Goal: Task Accomplishment & Management: Manage account settings

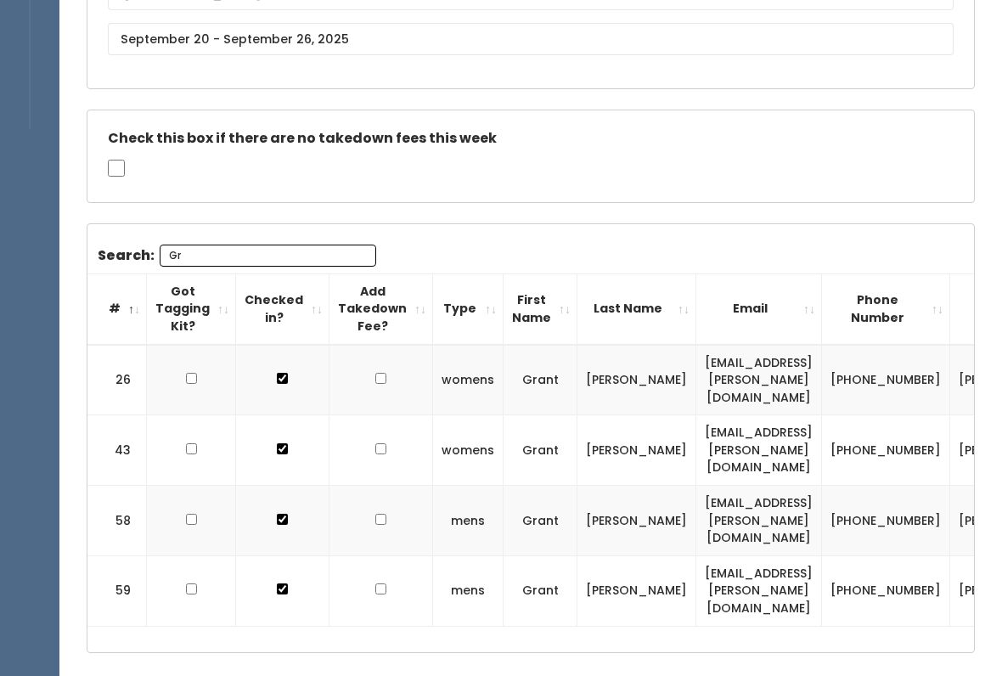
type input "G"
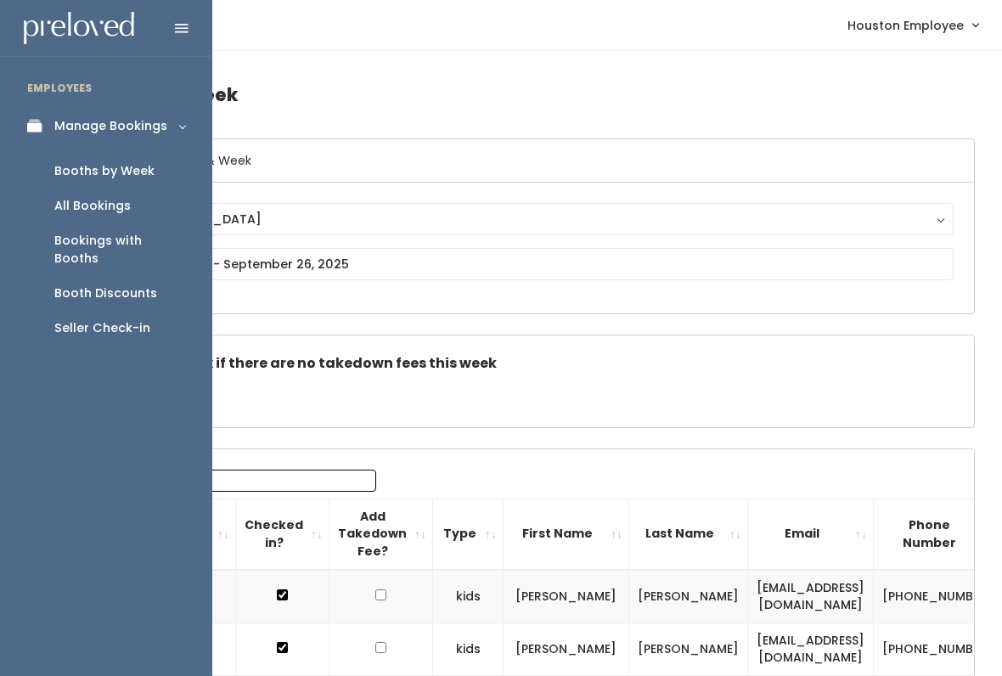
click at [134, 172] on div "Booths by Week" at bounding box center [104, 171] width 100 height 18
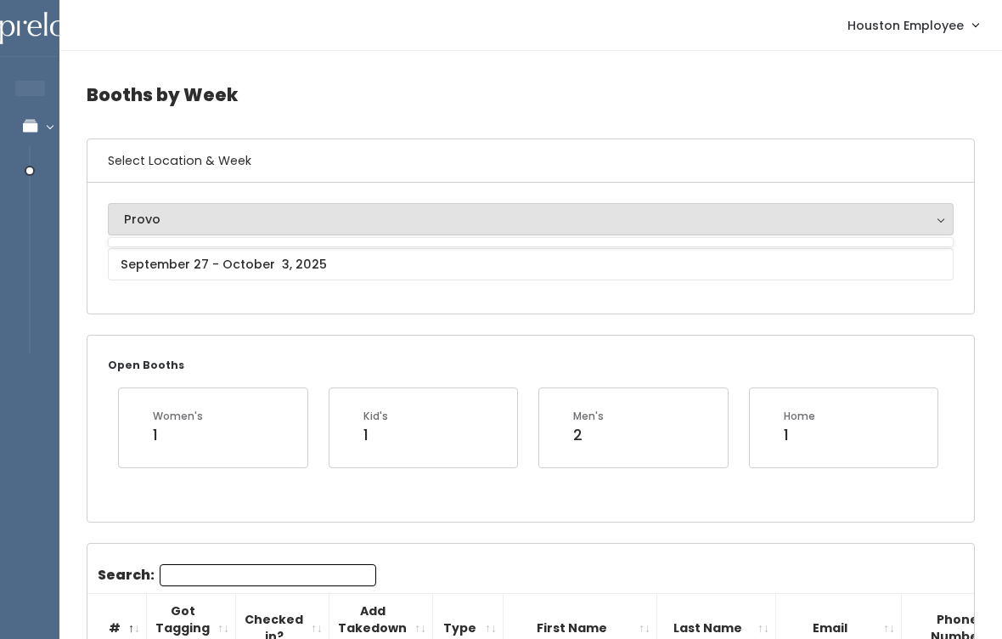
click at [355, 216] on div "Provo" at bounding box center [531, 219] width 814 height 19
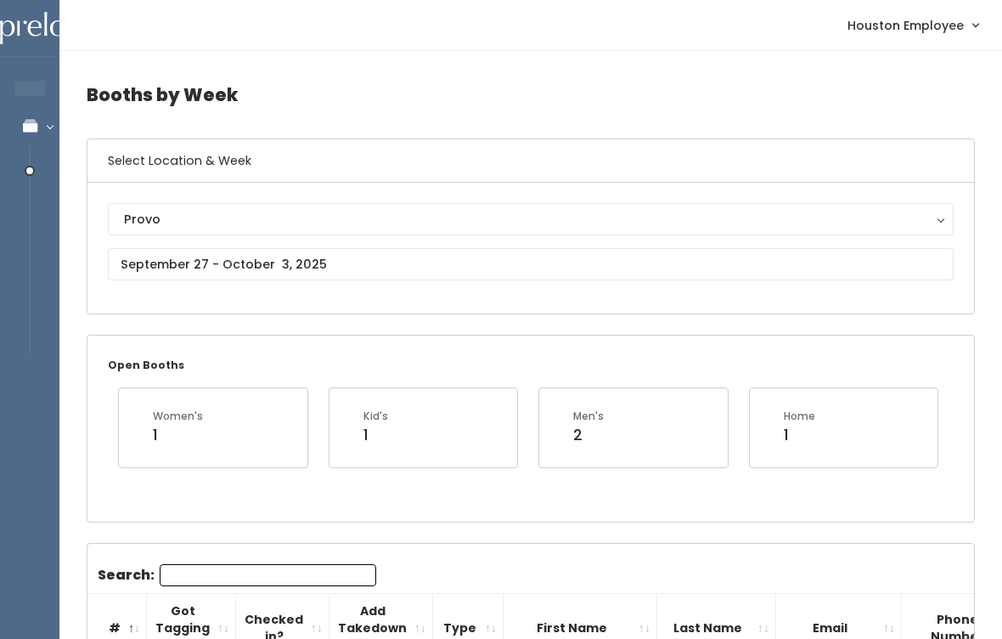
click at [380, 224] on div "Provo" at bounding box center [531, 219] width 814 height 19
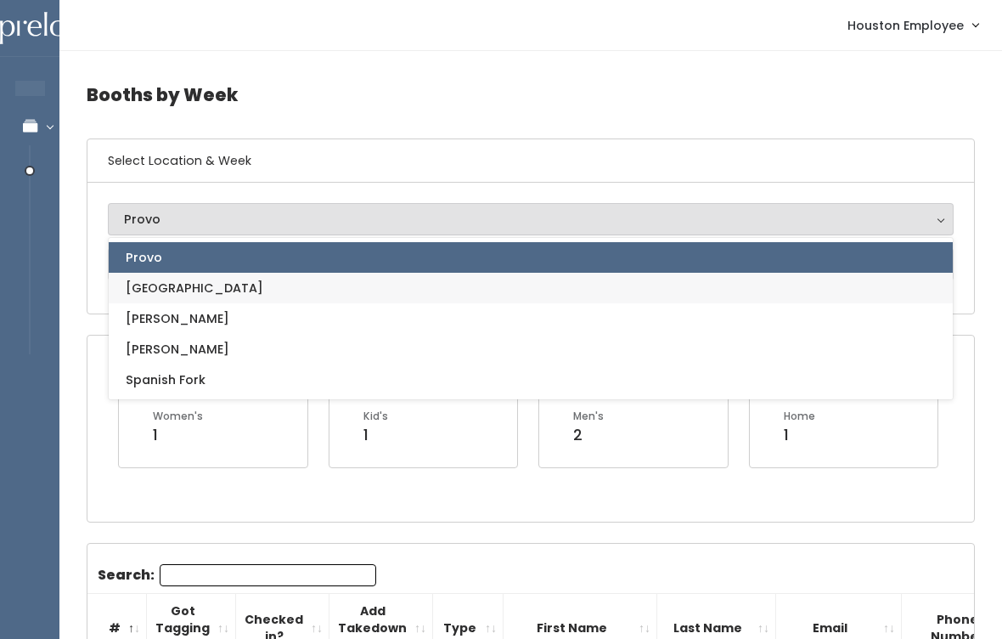
click at [234, 288] on link "[GEOGRAPHIC_DATA]" at bounding box center [531, 288] width 844 height 31
select select "5"
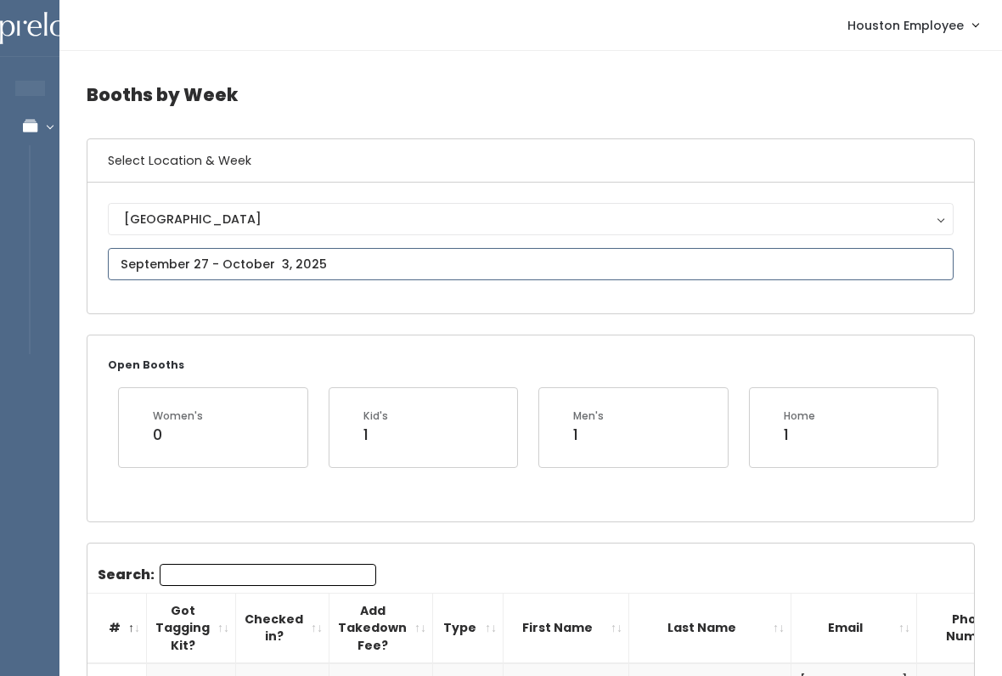
click at [441, 279] on input "text" at bounding box center [531, 264] width 846 height 32
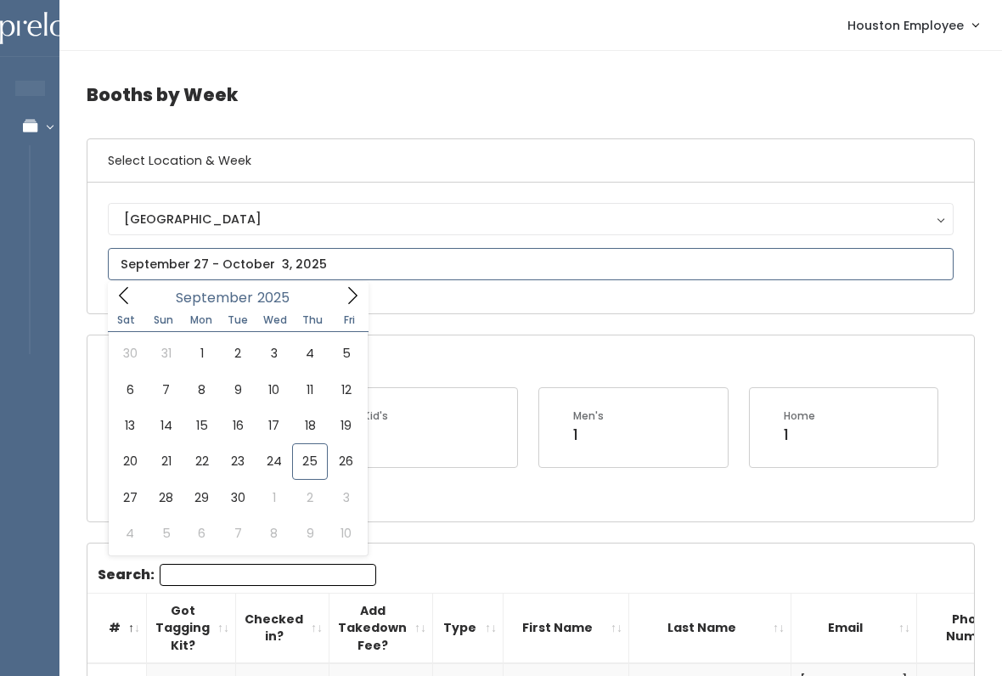
click at [352, 297] on icon at bounding box center [352, 295] width 19 height 19
type input "October 4 to October 10"
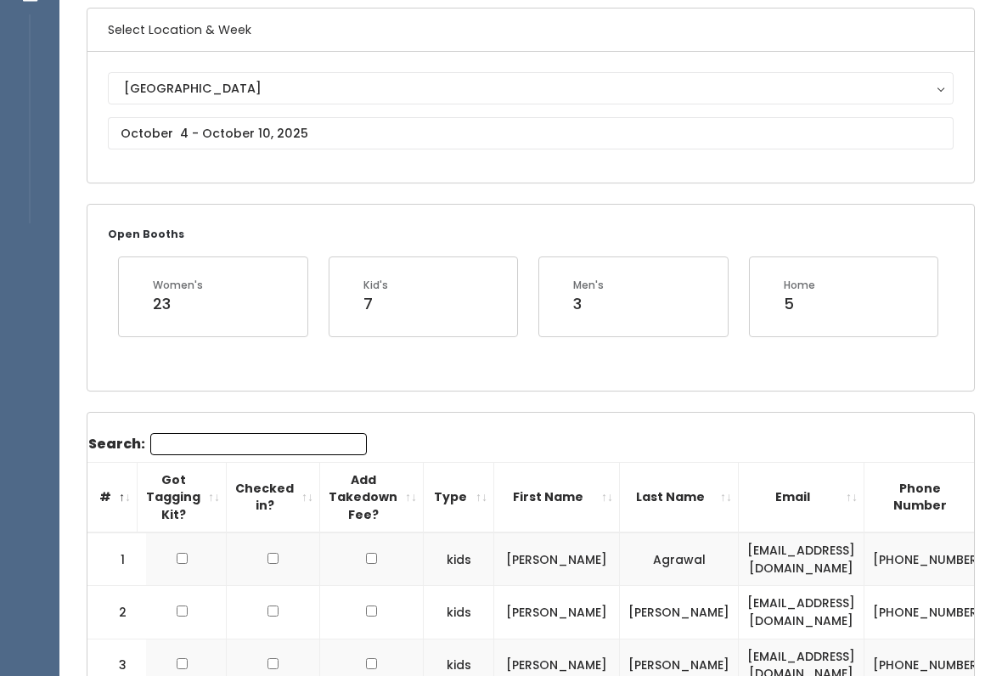
scroll to position [131, 0]
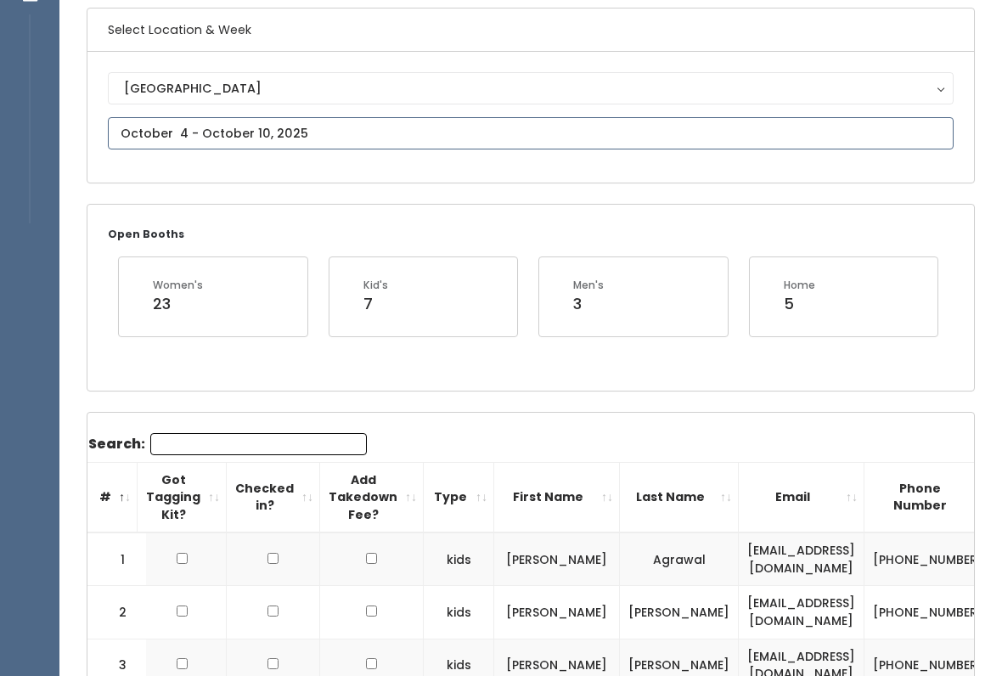
click at [543, 142] on input "text" at bounding box center [531, 133] width 846 height 32
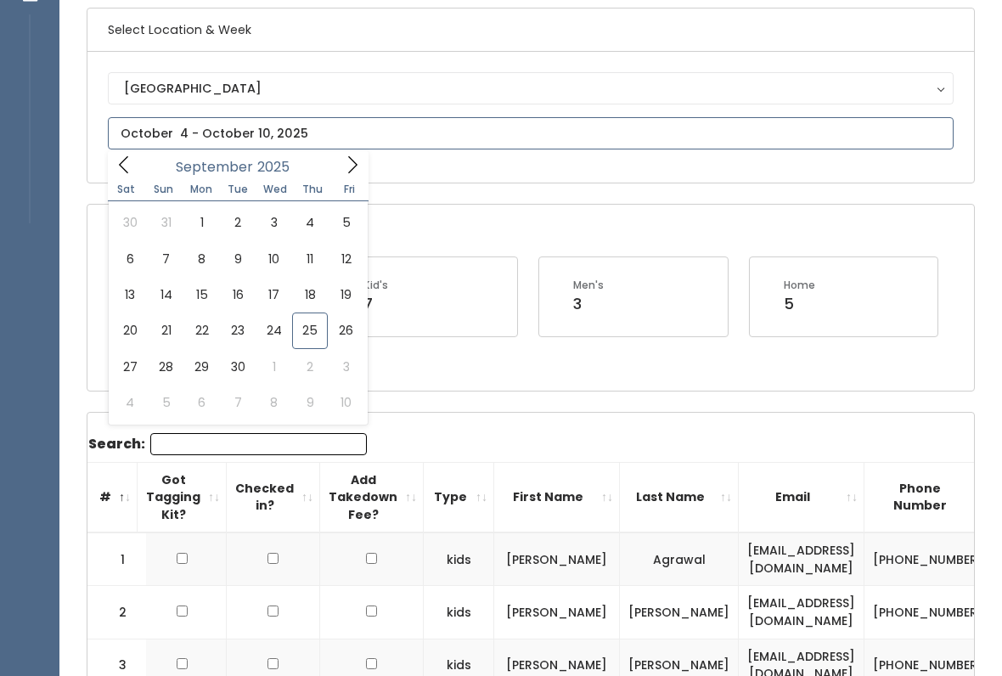
type input "September 20 to September 26"
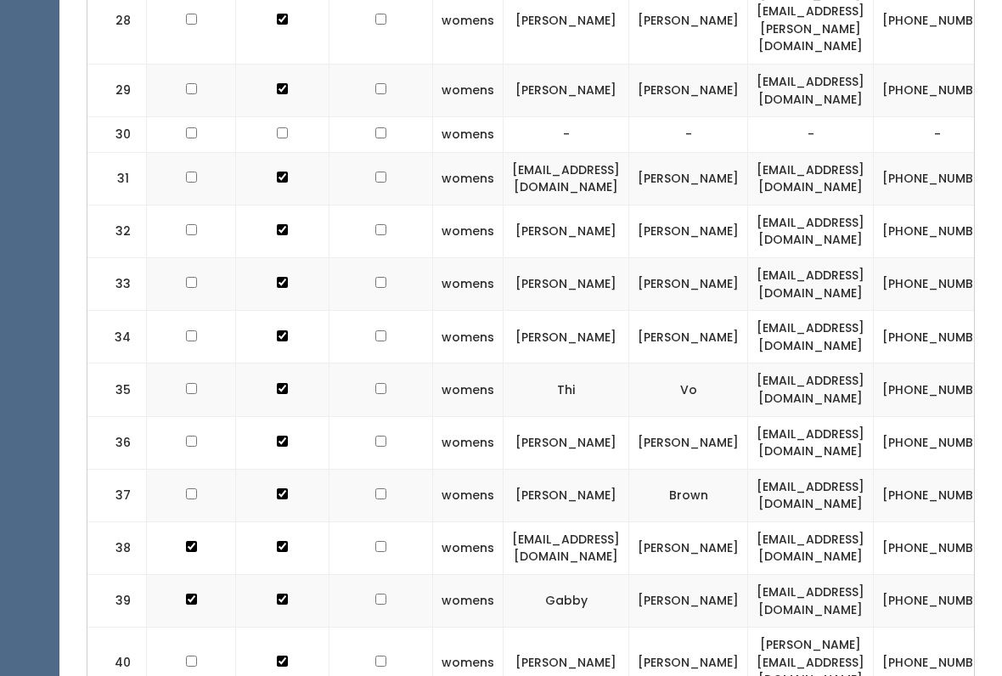
scroll to position [2130, 0]
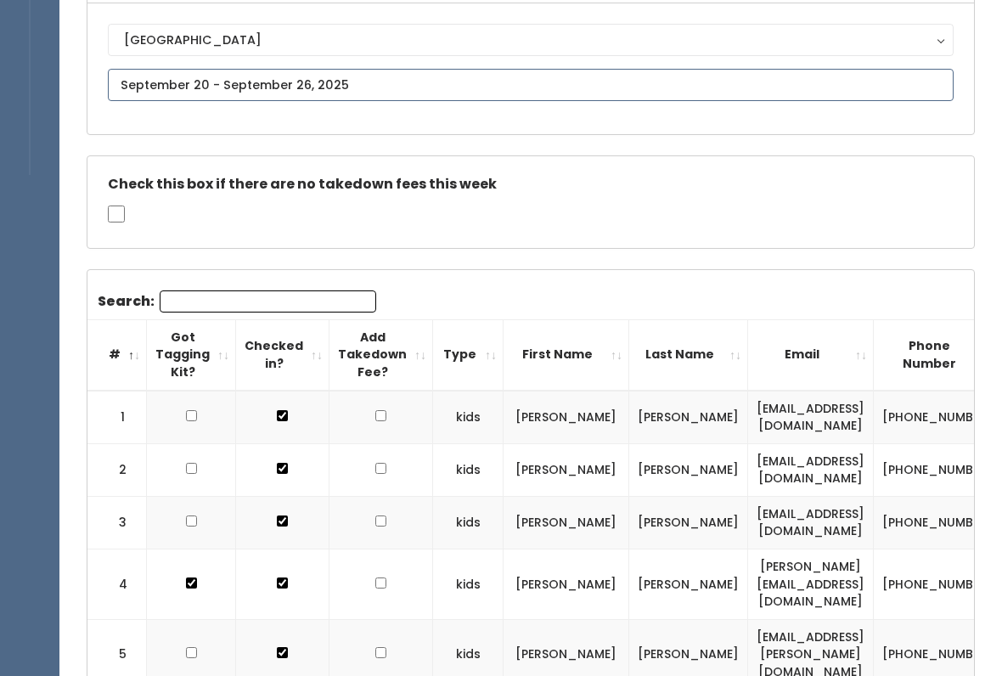
click at [441, 91] on input "text" at bounding box center [531, 86] width 846 height 32
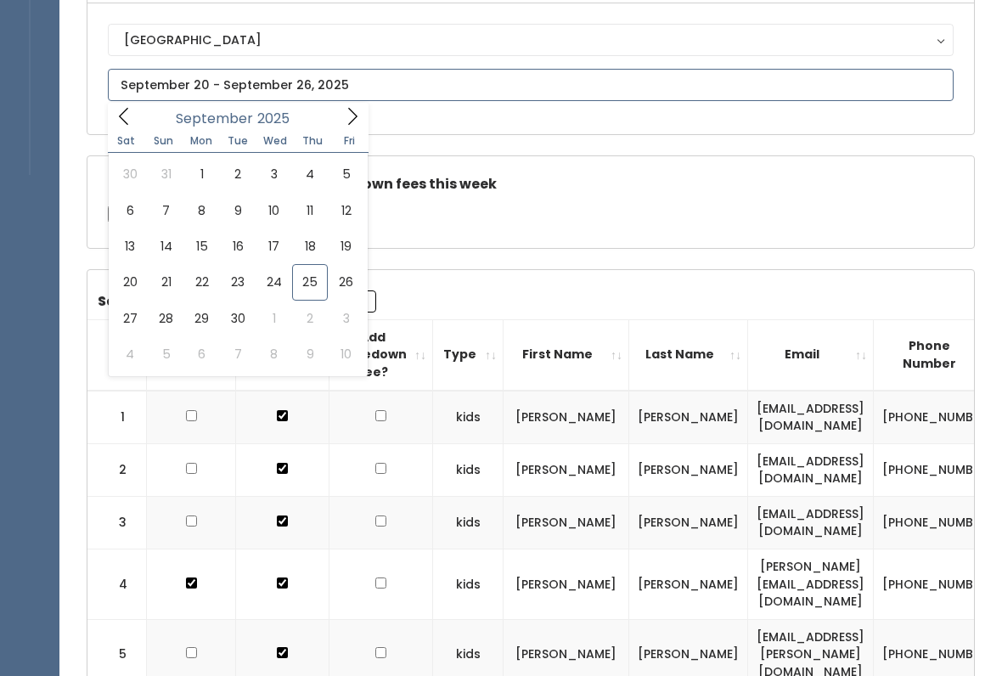
type input "[DATE] to [DATE]"
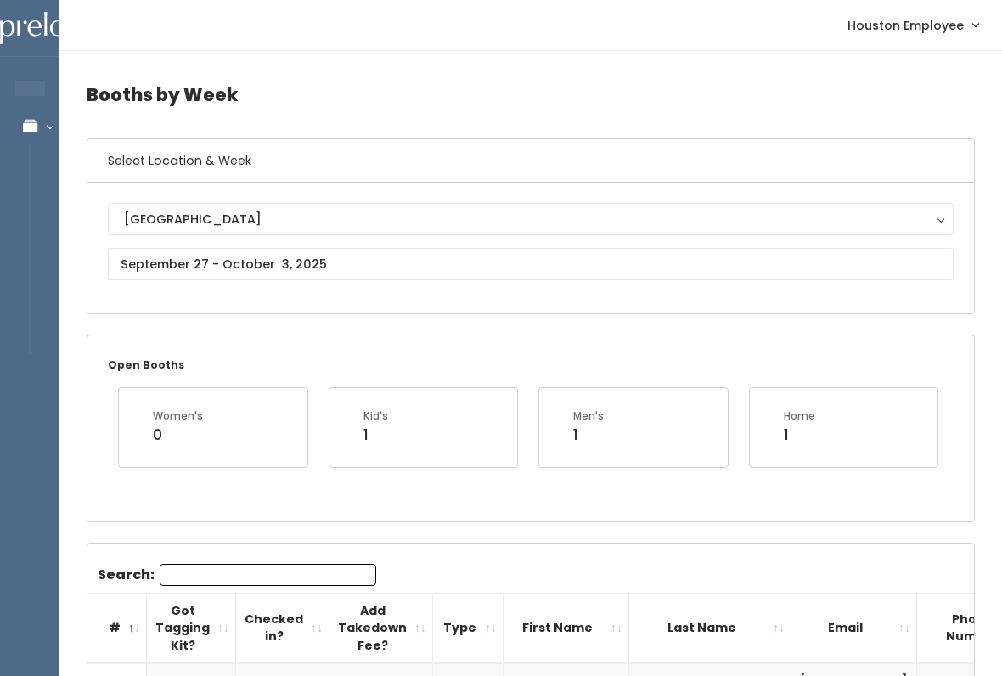
click at [310, 565] on input "Search:" at bounding box center [268, 575] width 217 height 22
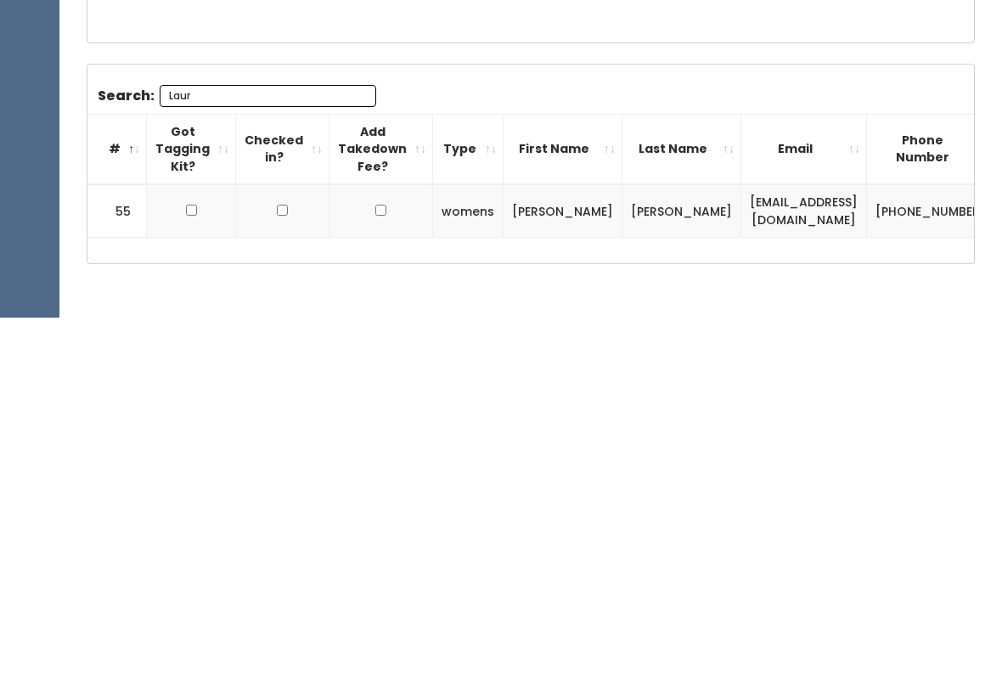
scroll to position [165, 0]
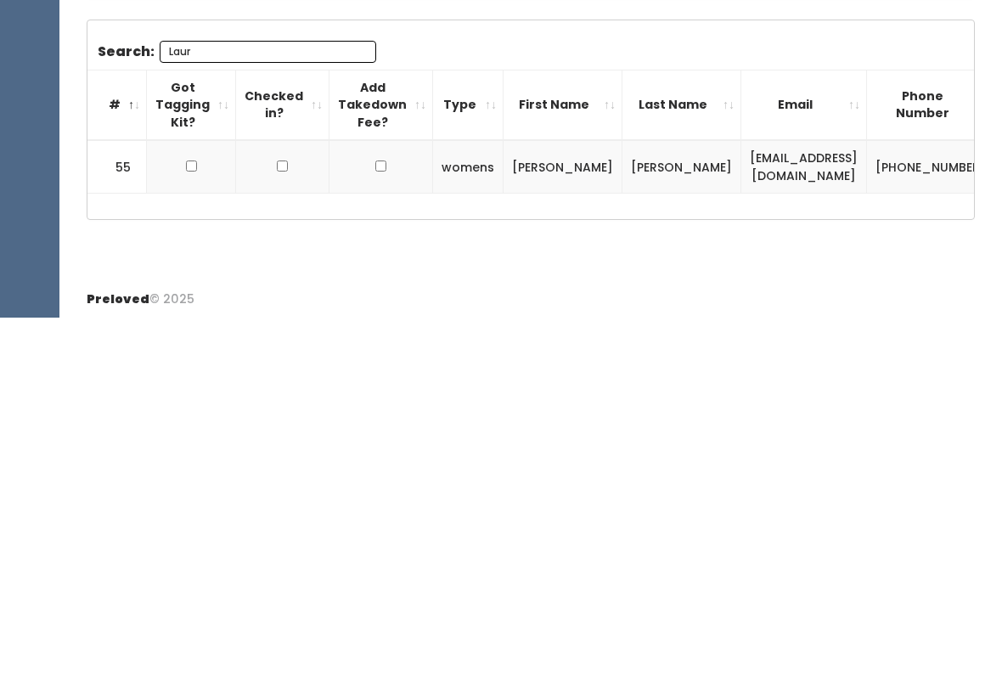
type input "Laur"
click at [205, 499] on td at bounding box center [191, 526] width 89 height 54
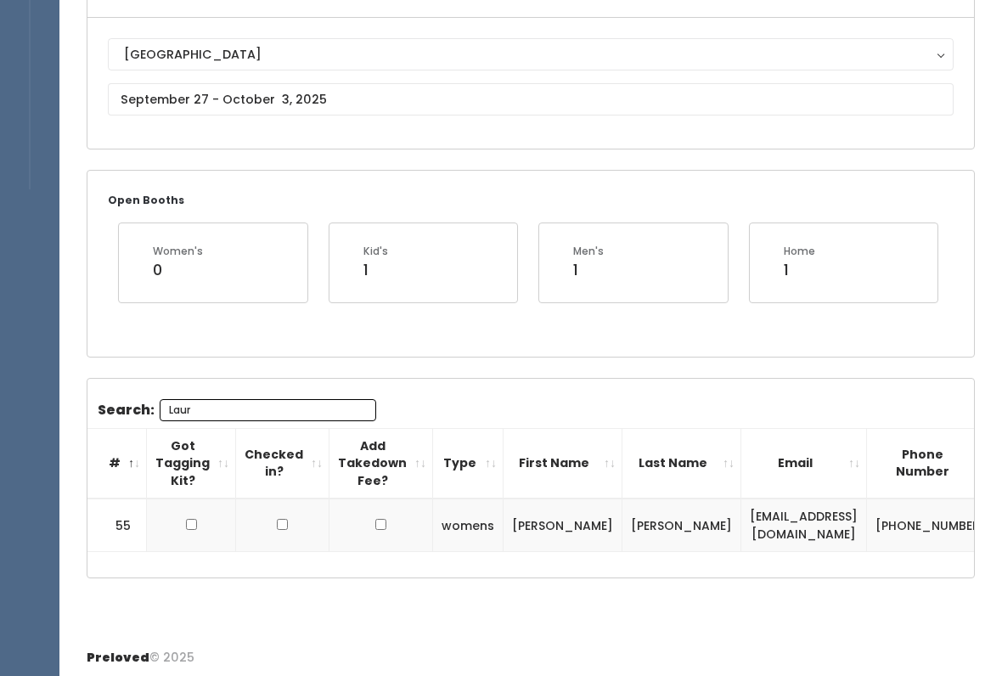
click at [196, 516] on td at bounding box center [191, 526] width 89 height 54
click at [189, 524] on input "checkbox" at bounding box center [191, 524] width 11 height 11
checkbox input "true"
click at [307, 400] on input "Laur" at bounding box center [268, 410] width 217 height 22
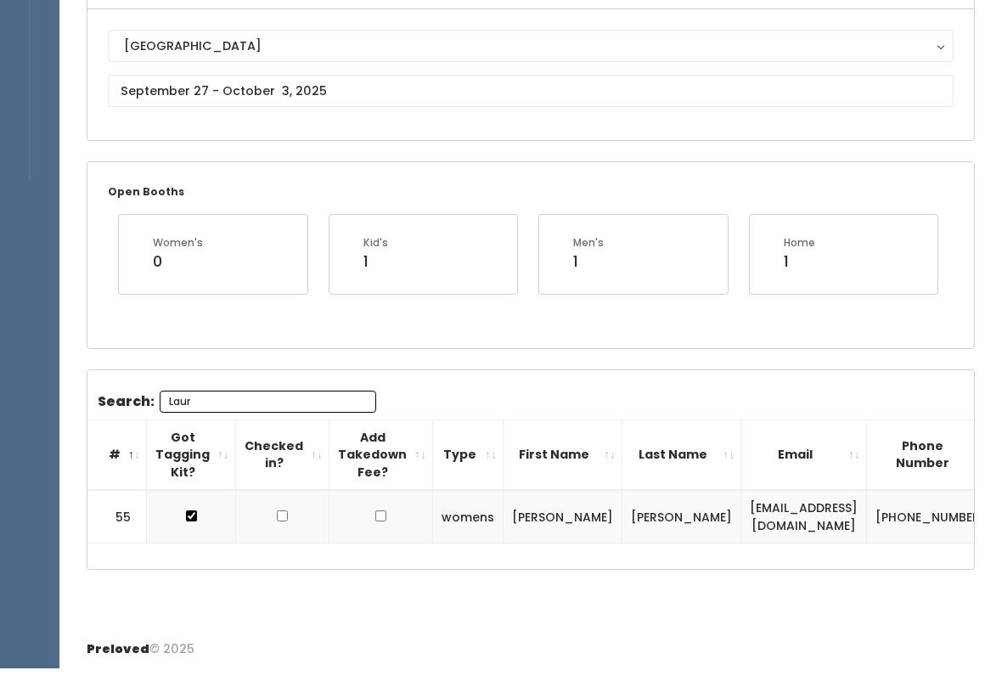
scroll to position [146, 0]
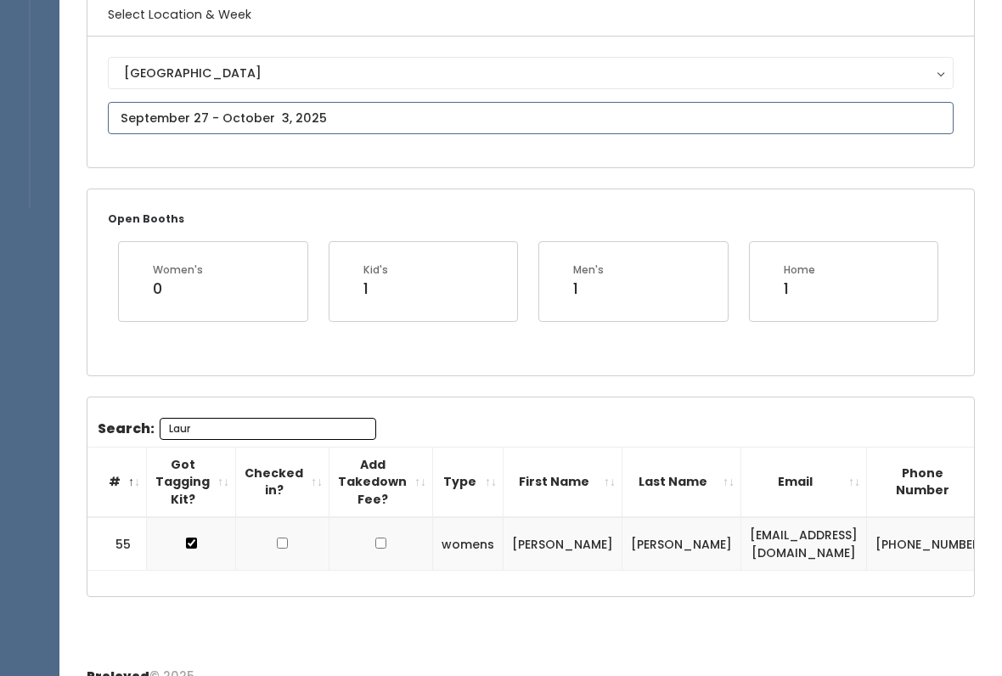
click at [427, 130] on input "text" at bounding box center [531, 118] width 846 height 32
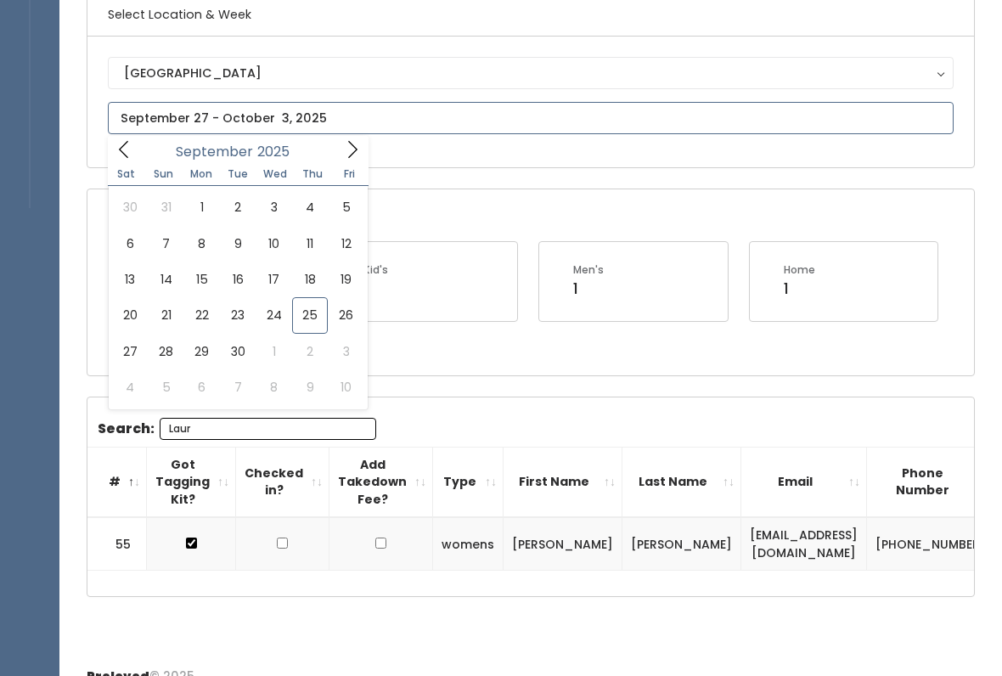
click at [363, 152] on span at bounding box center [352, 149] width 32 height 26
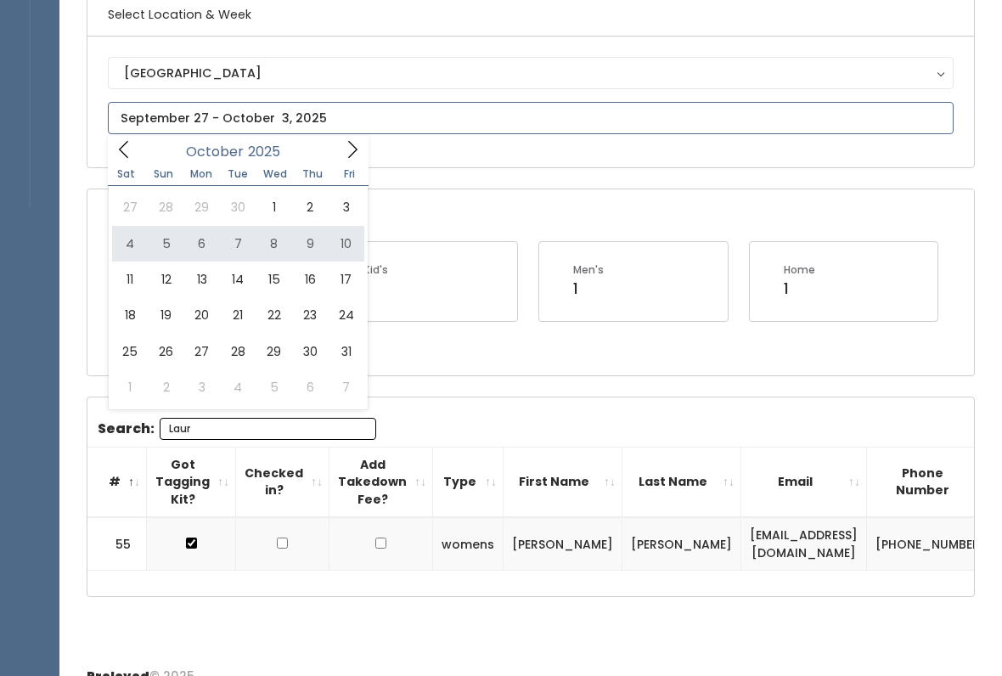
type input "October 4 to October 10"
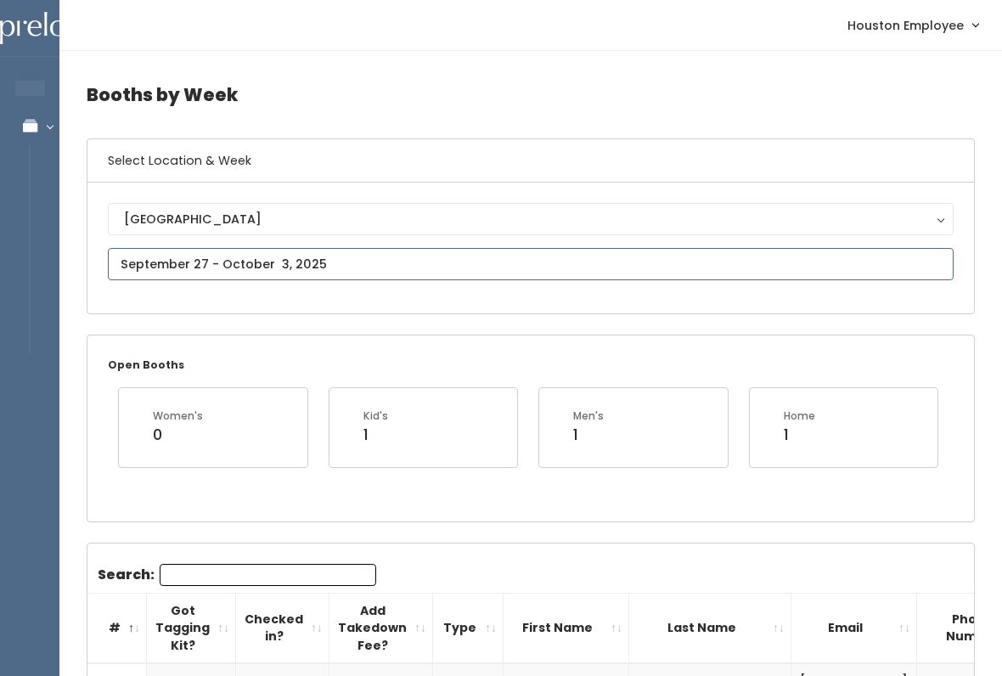
click at [403, 274] on input "text" at bounding box center [531, 264] width 846 height 32
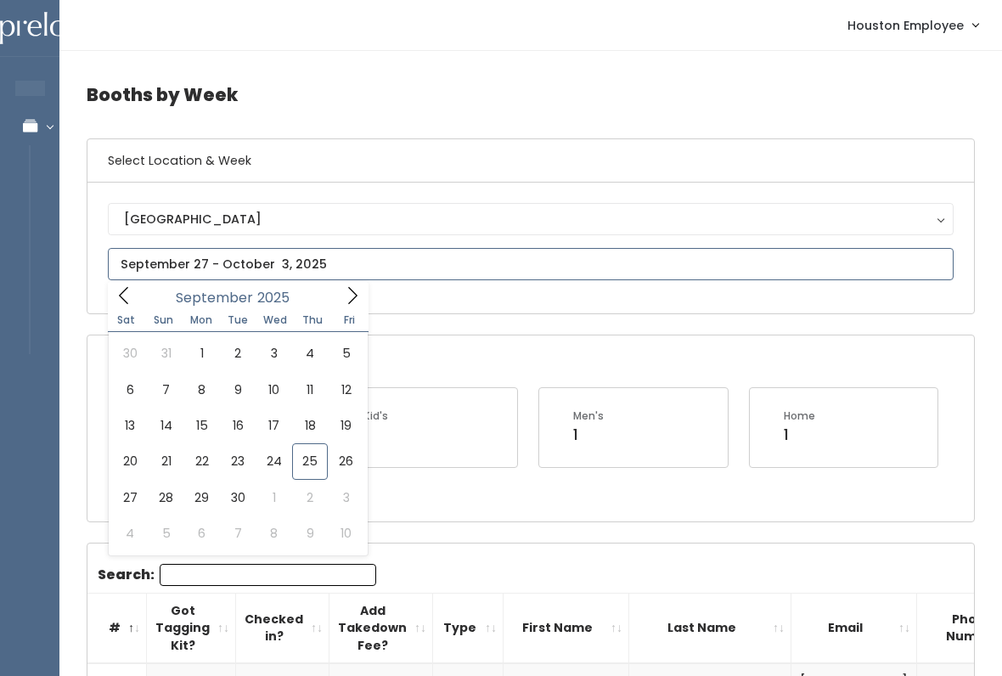
click at [363, 301] on span at bounding box center [352, 295] width 32 height 26
type input "October 4 to October 10"
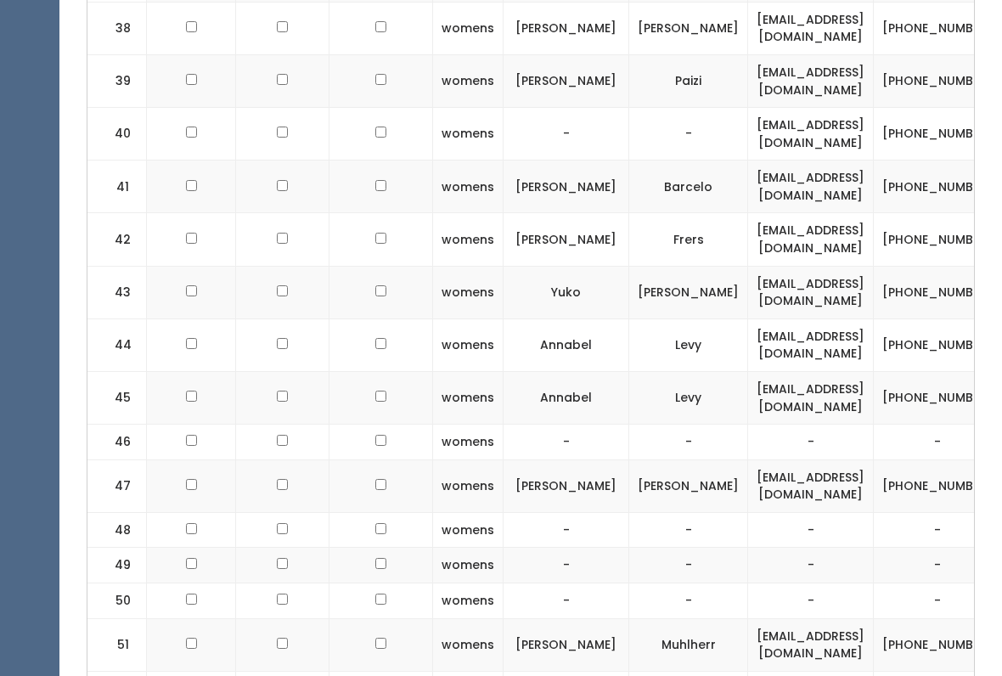
scroll to position [2336, 0]
click at [186, 390] on input "checkbox" at bounding box center [191, 395] width 11 height 11
checkbox input "true"
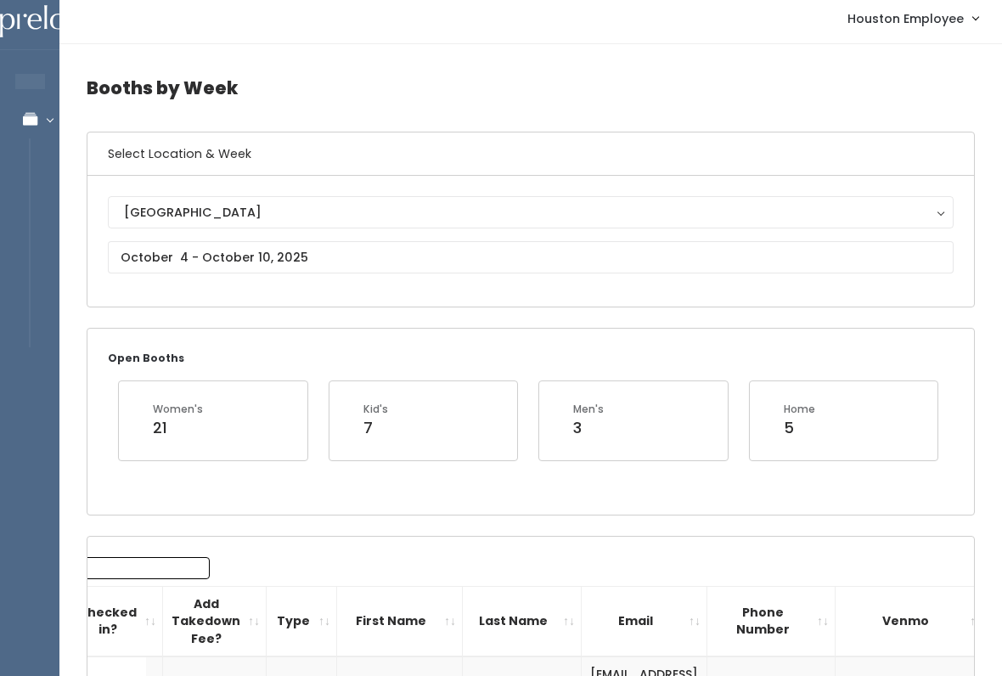
scroll to position [7, 0]
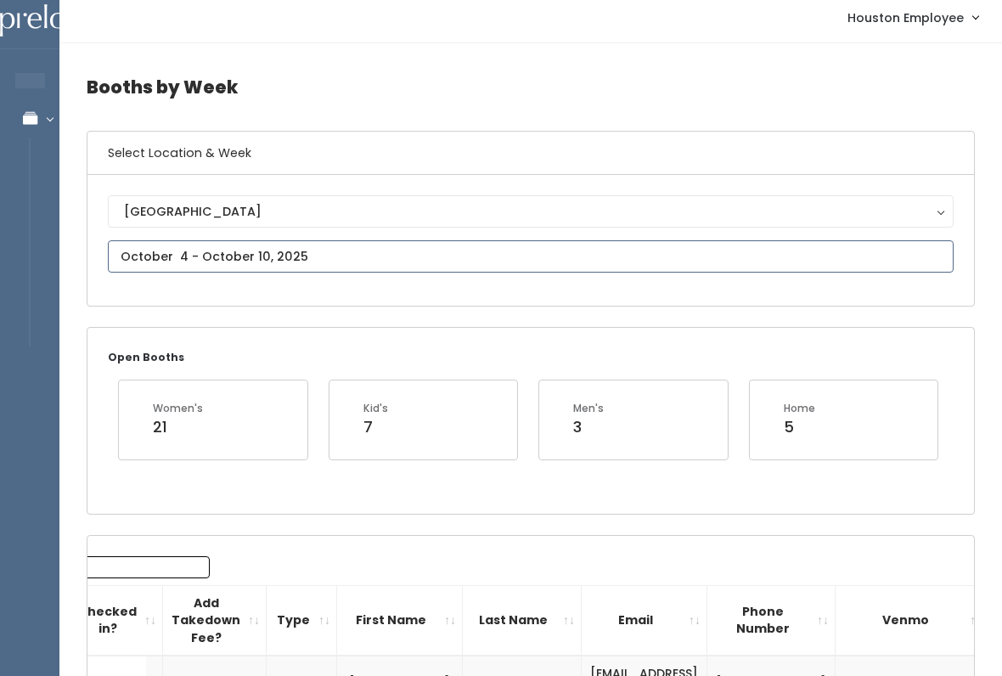
click at [769, 245] on input "text" at bounding box center [531, 257] width 846 height 32
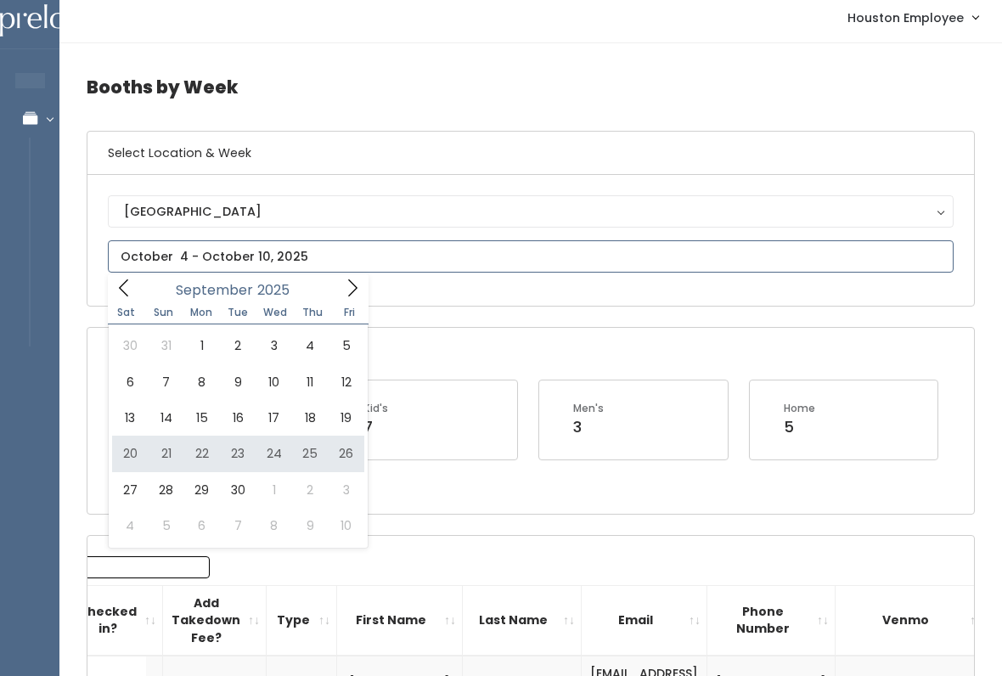
type input "[DATE] to [DATE]"
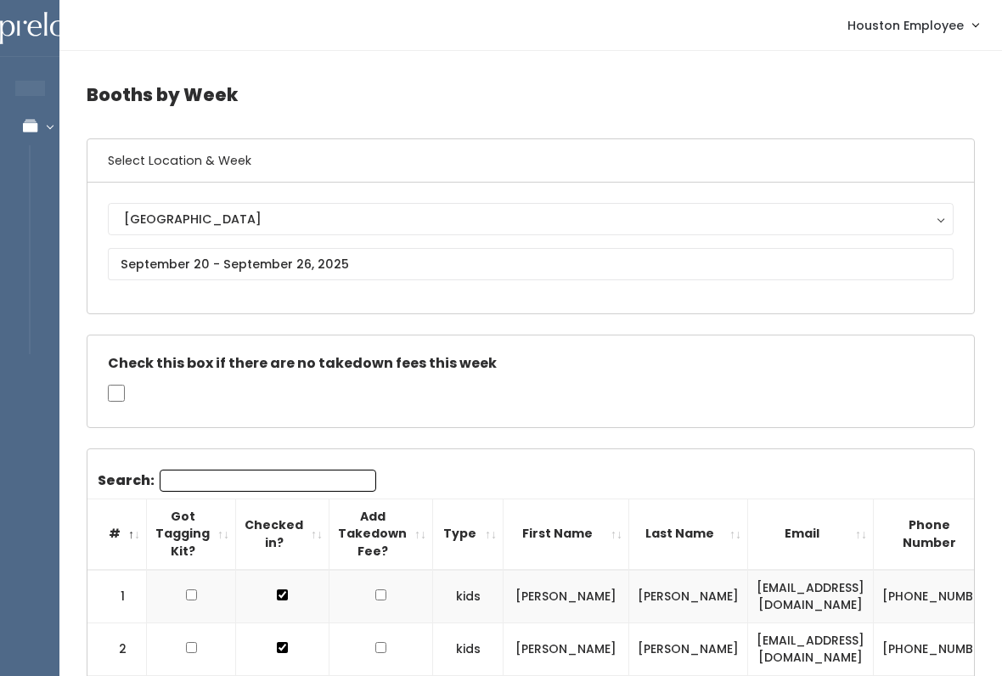
click at [471, 223] on div "[GEOGRAPHIC_DATA]" at bounding box center [531, 219] width 814 height 19
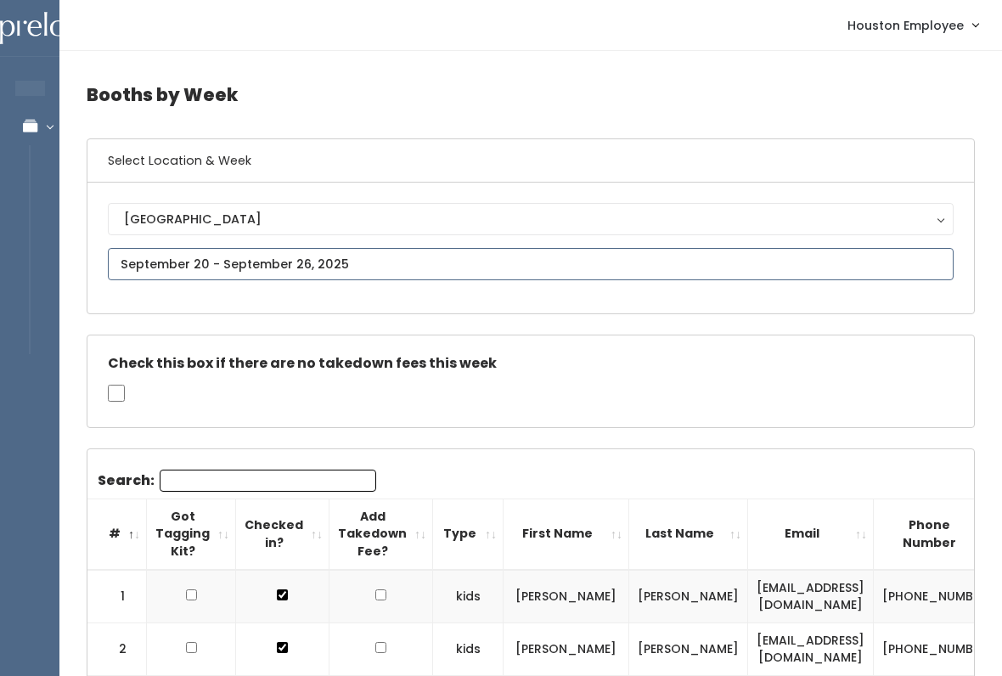
click at [369, 274] on input "text" at bounding box center [531, 264] width 846 height 32
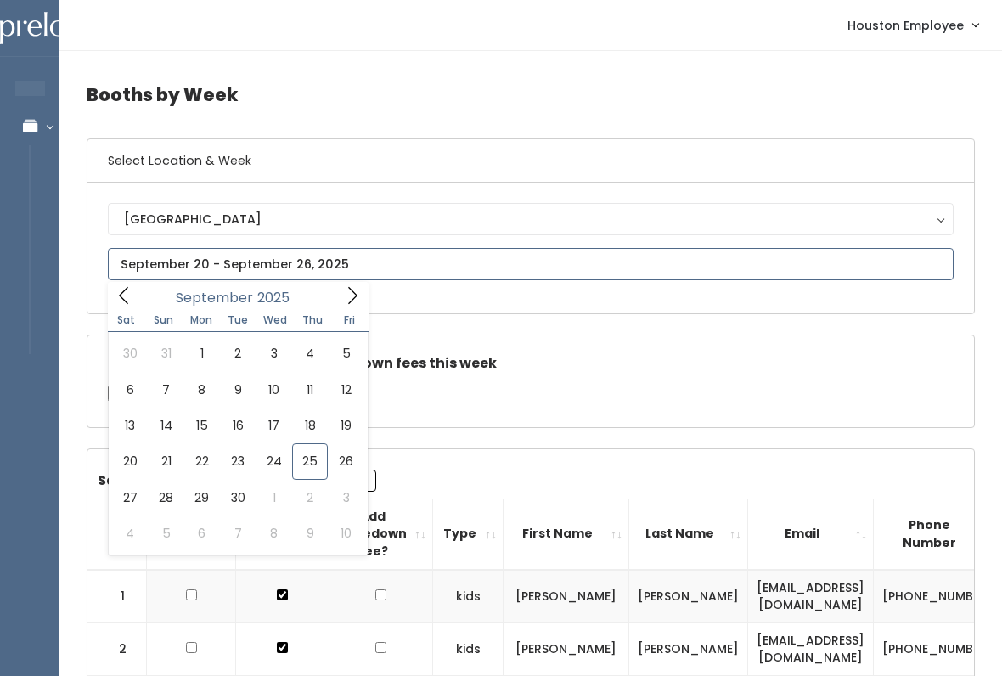
type input "September 27 to October 3"
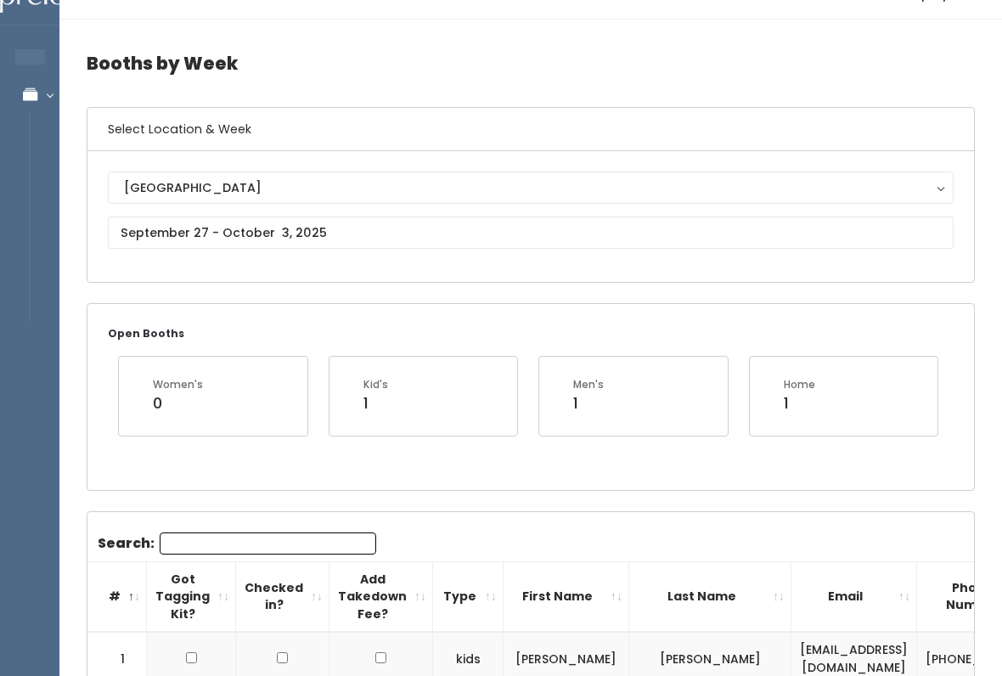
scroll to position [35, 0]
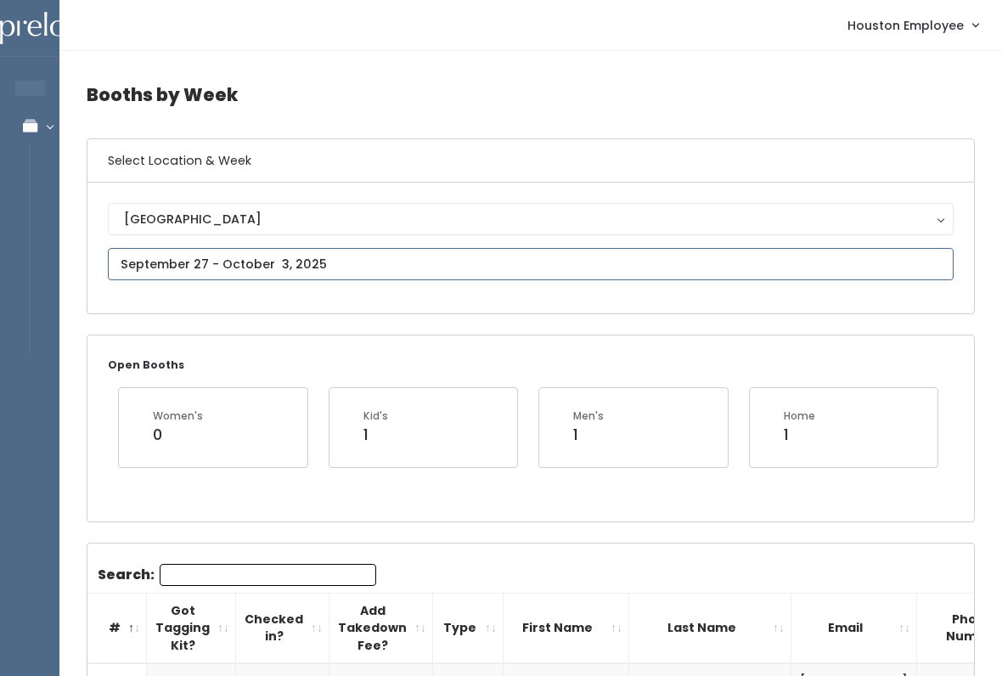
click at [633, 260] on input "text" at bounding box center [531, 264] width 846 height 32
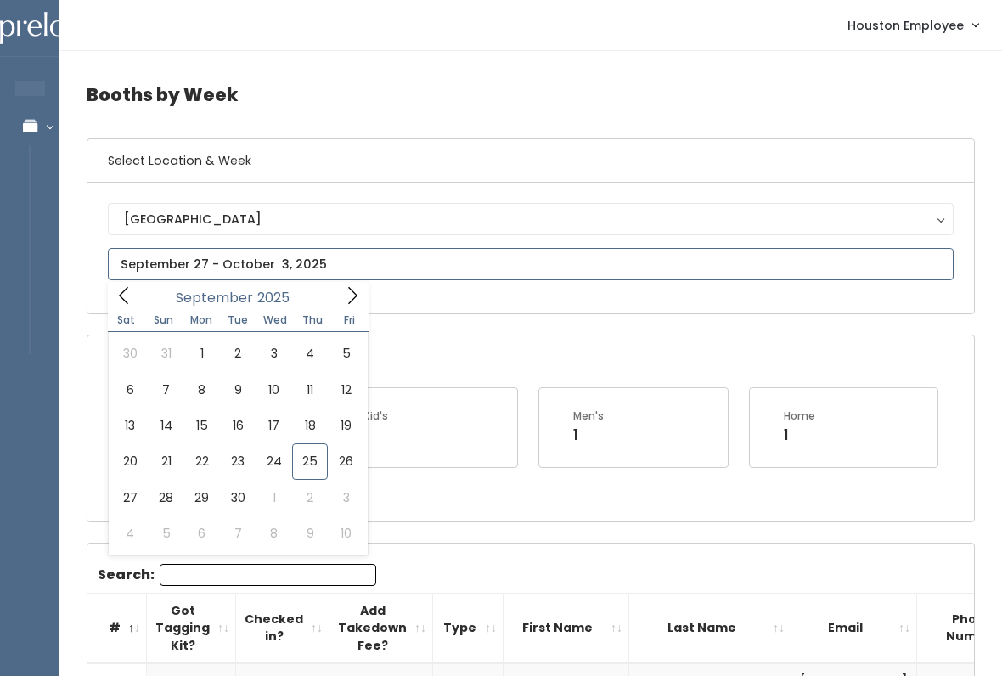
click at [358, 296] on icon at bounding box center [352, 295] width 19 height 19
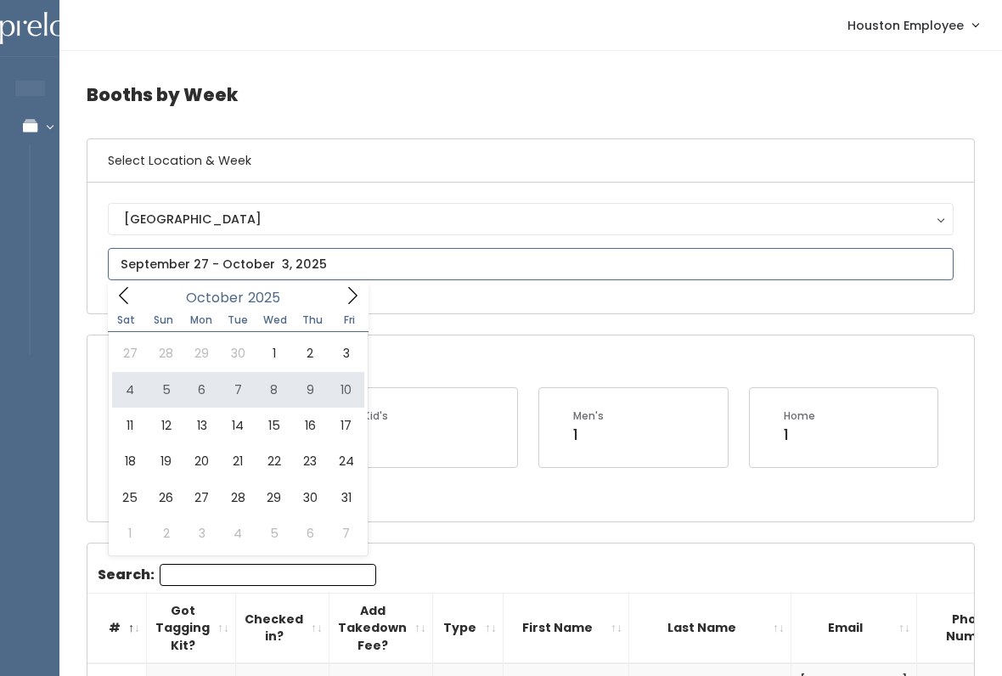
type input "October 4 to October 10"
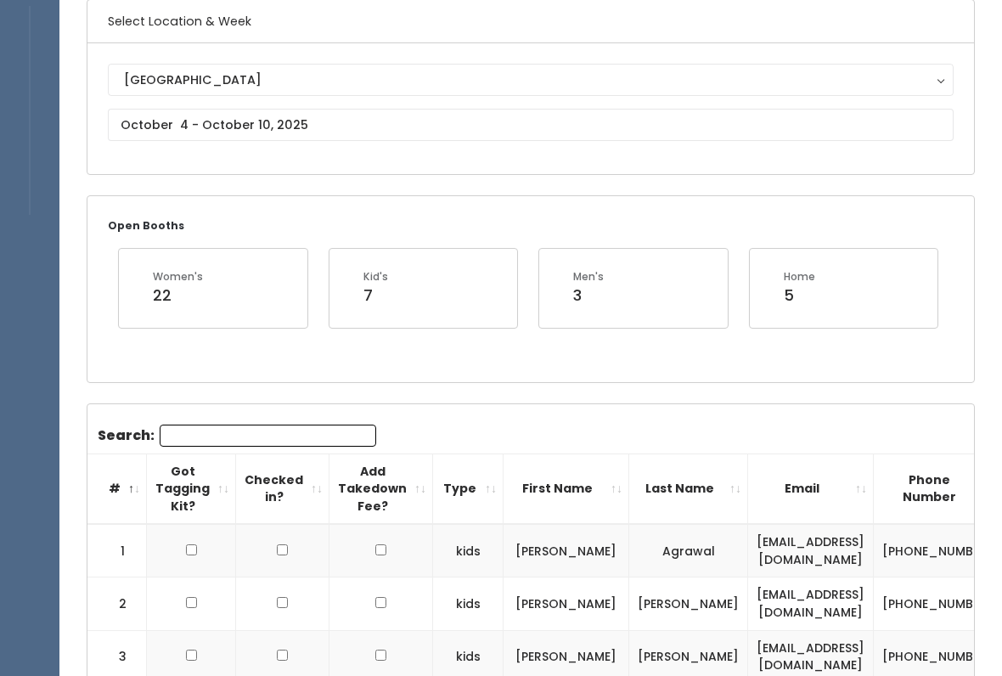
scroll to position [139, 0]
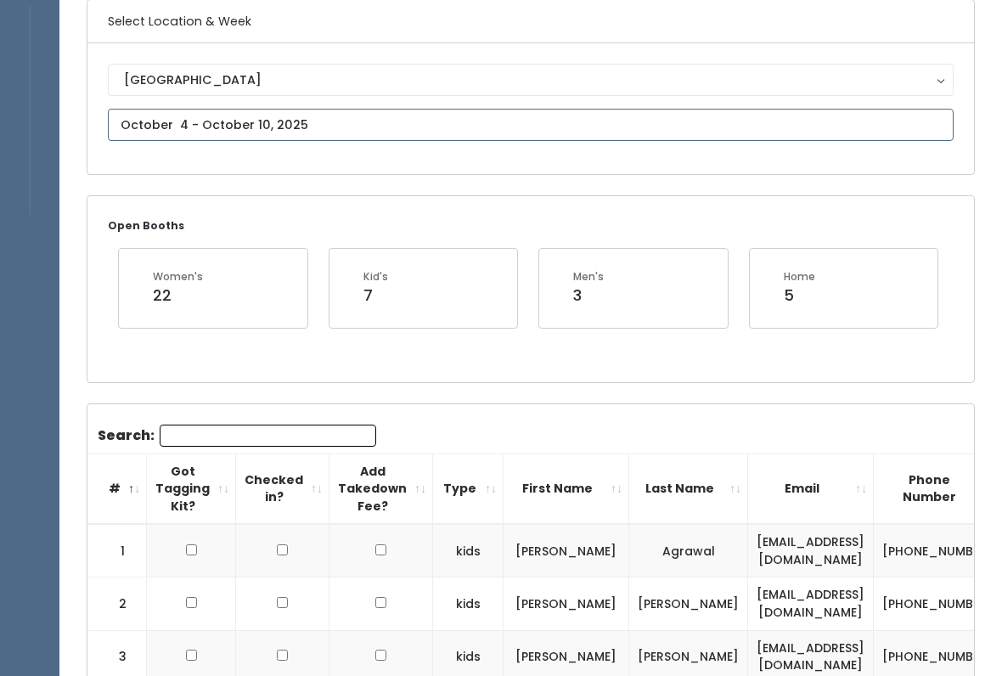
click at [476, 109] on input "text" at bounding box center [531, 125] width 846 height 32
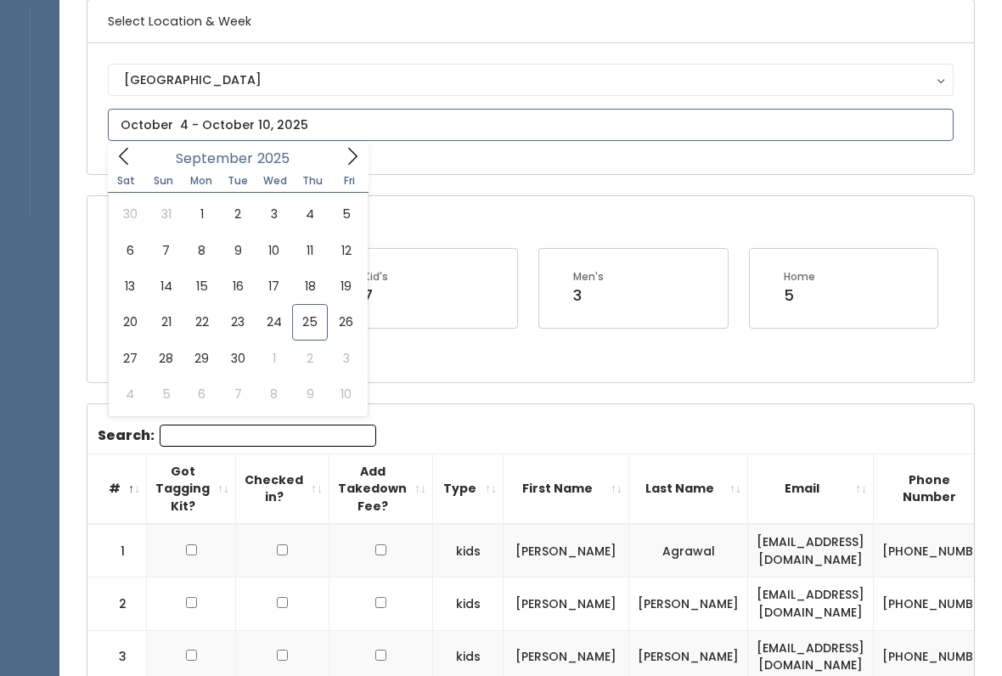
type input "September 20 to September 26"
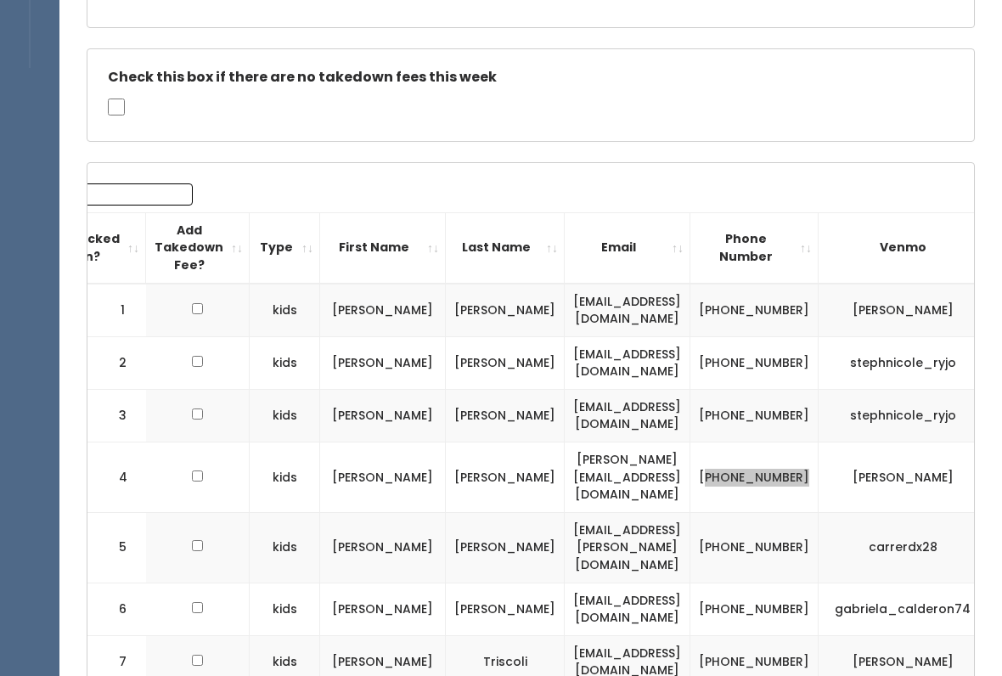
scroll to position [285, 0]
